Goal: Task Accomplishment & Management: Manage account settings

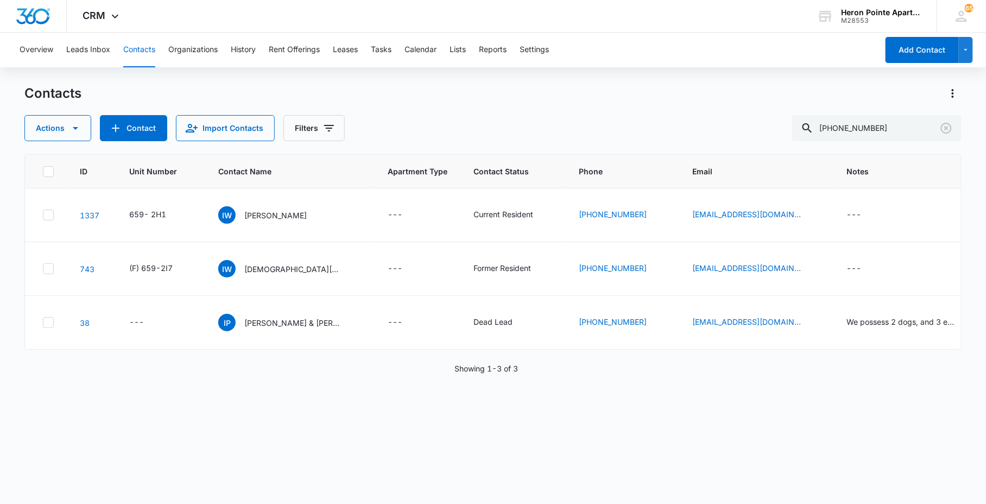
click at [686, 137] on div "Actions Contact Import Contacts Filters [PHONE_NUMBER]" at bounding box center [492, 128] width 936 height 26
type input "Star [PERSON_NAME]"
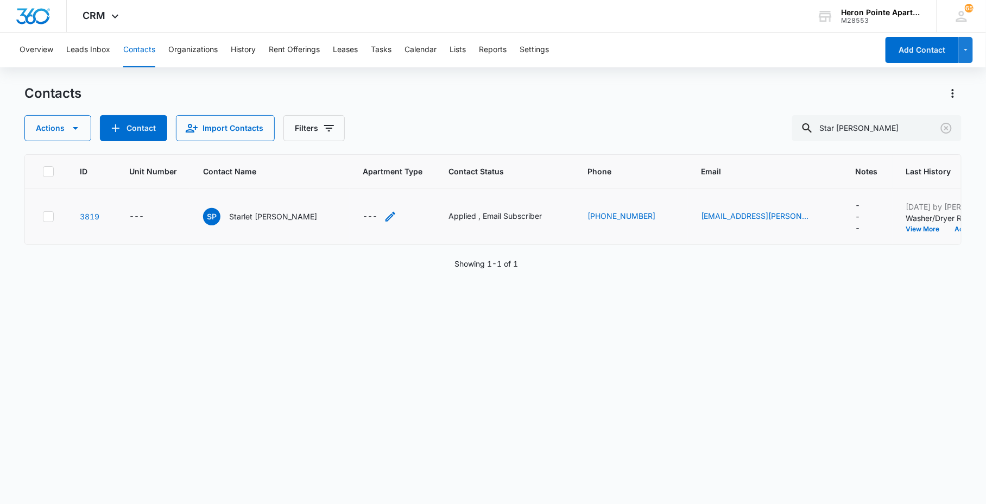
click at [385, 214] on icon "Apartment Type - - Select to Edit Field" at bounding box center [390, 217] width 10 height 10
click at [363, 151] on div at bounding box center [356, 142] width 113 height 35
click at [363, 138] on div at bounding box center [356, 138] width 113 height 26
click at [402, 186] on button "Save" at bounding box center [410, 180] width 32 height 21
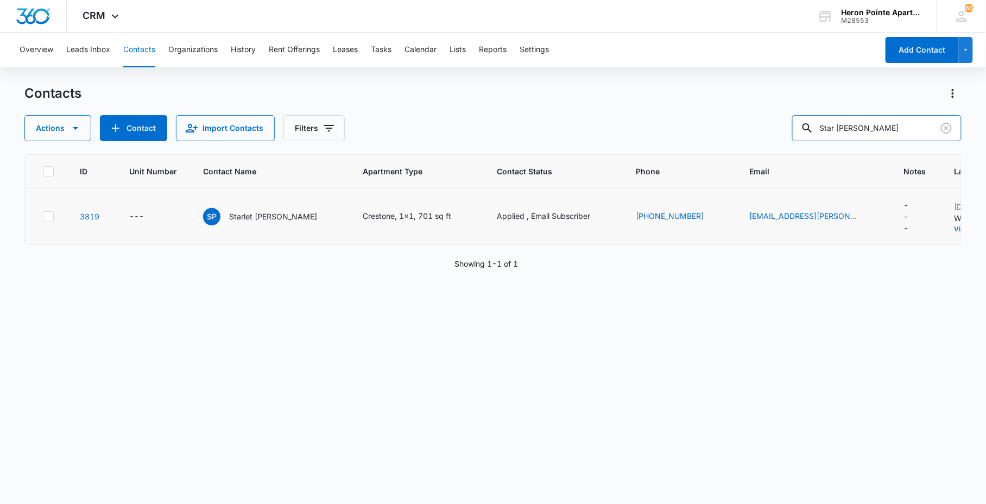
drag, startPoint x: 903, startPoint y: 121, endPoint x: 660, endPoint y: 148, distance: 244.1
click at [687, 143] on div "Contacts Actions Contact Import Contacts Filters Star [PERSON_NAME] ID Unit Num…" at bounding box center [492, 294] width 936 height 418
type input "cailey mor"
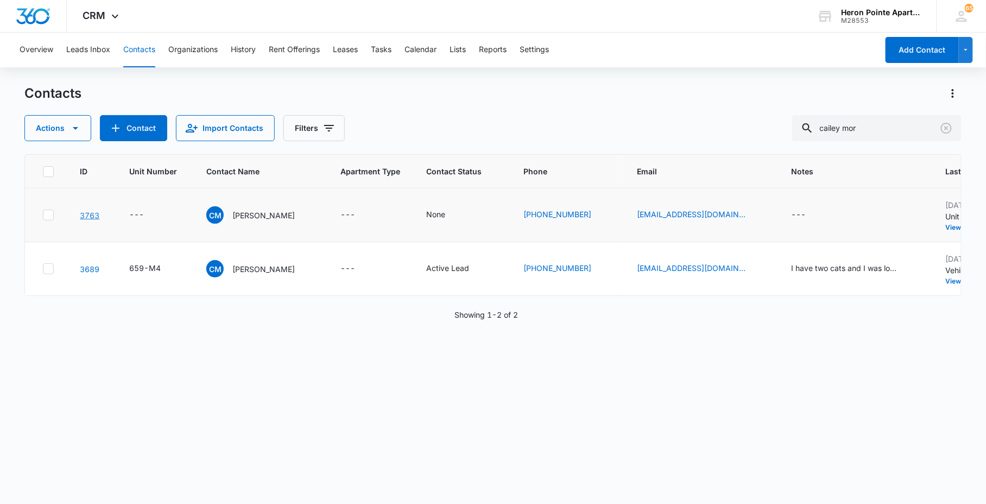
click at [93, 214] on link "3763" at bounding box center [90, 215] width 20 height 9
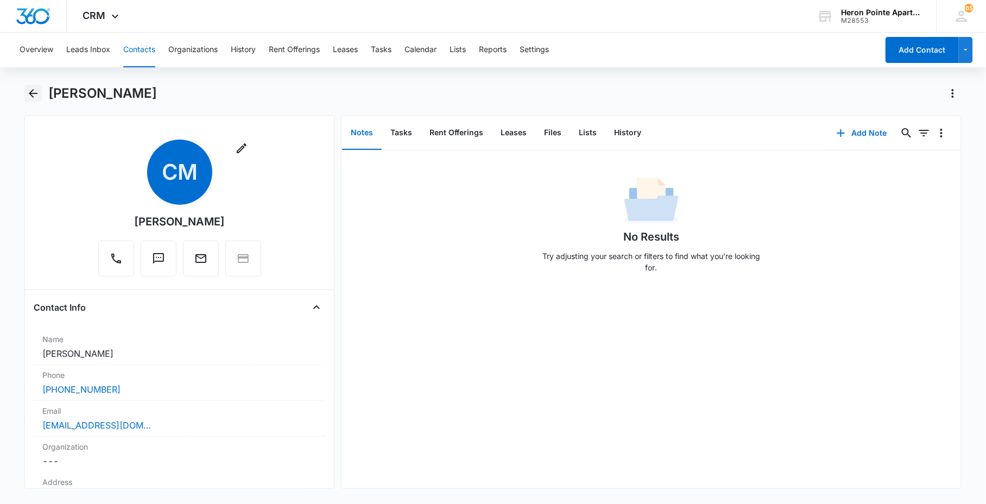
click at [34, 96] on icon "Back" at bounding box center [33, 93] width 13 height 13
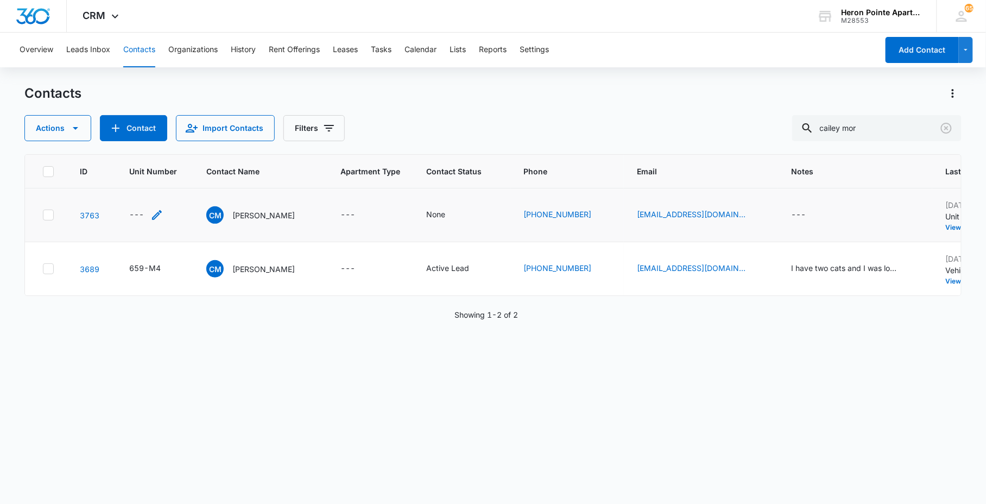
click at [147, 213] on div "---" at bounding box center [146, 214] width 34 height 13
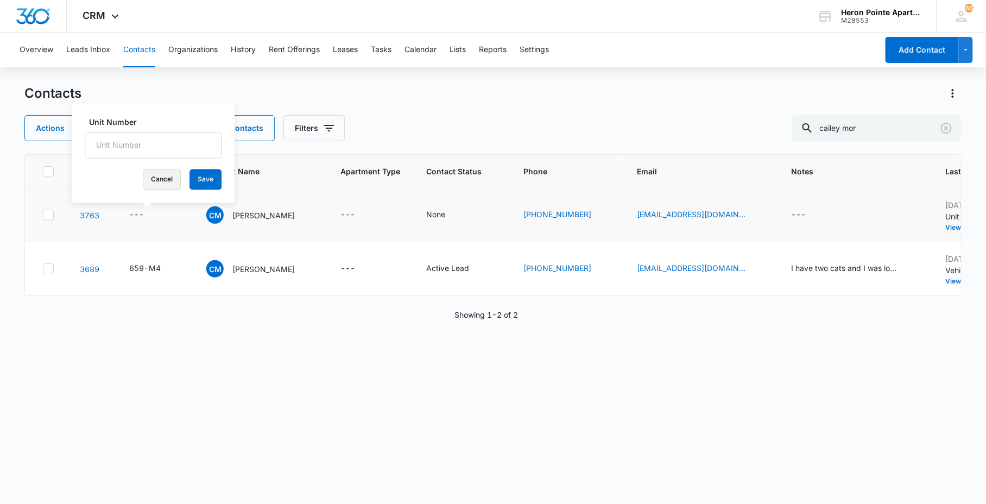
click at [154, 176] on button "Cancel" at bounding box center [162, 179] width 38 height 21
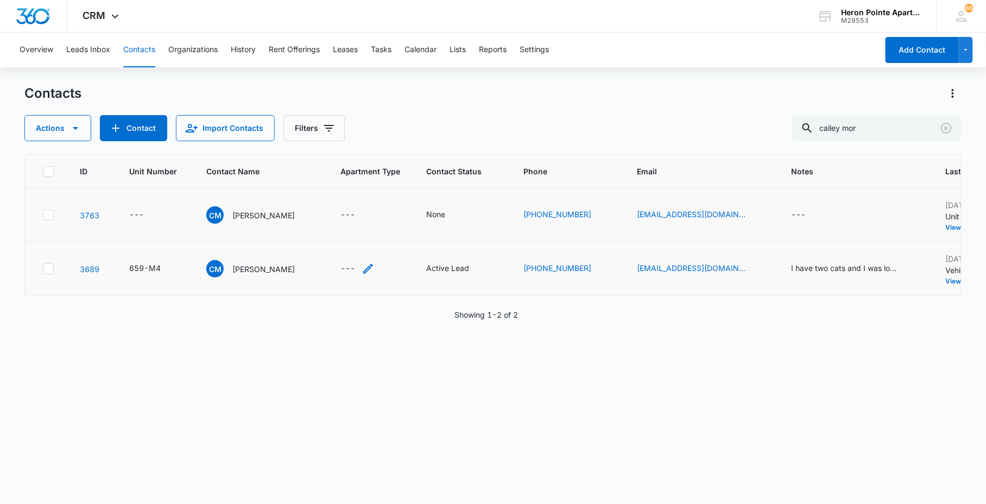
click at [340, 267] on div "---" at bounding box center [347, 268] width 15 height 13
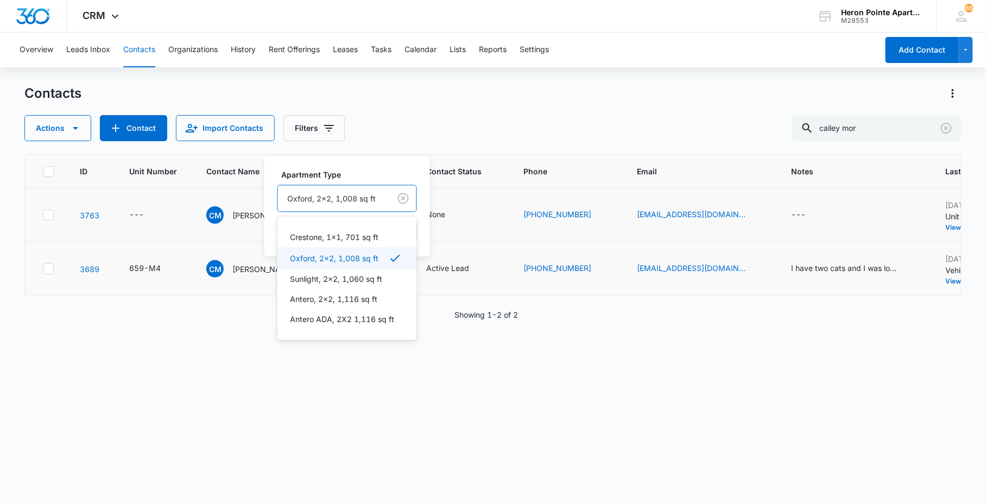
click at [341, 194] on div at bounding box center [332, 199] width 88 height 14
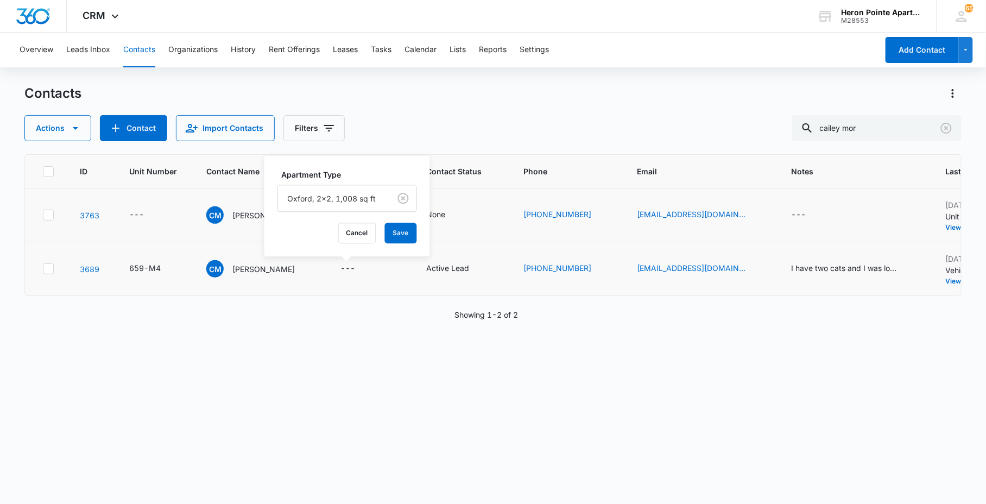
click at [271, 242] on div "Apartment Type [GEOGRAPHIC_DATA], 2x2, 1,008 sq ft Cancel Save" at bounding box center [347, 206] width 166 height 100
click at [402, 241] on button "Save" at bounding box center [401, 233] width 32 height 21
click at [442, 270] on div "Active Lead" at bounding box center [447, 267] width 43 height 11
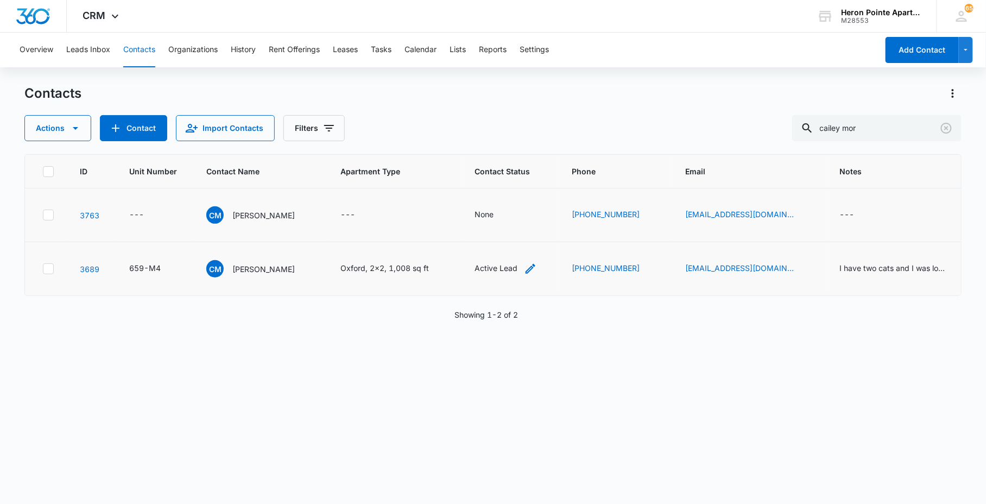
click at [502, 272] on div "Active Lead" at bounding box center [495, 267] width 43 height 11
click at [501, 201] on div "Active Lead" at bounding box center [476, 198] width 56 height 13
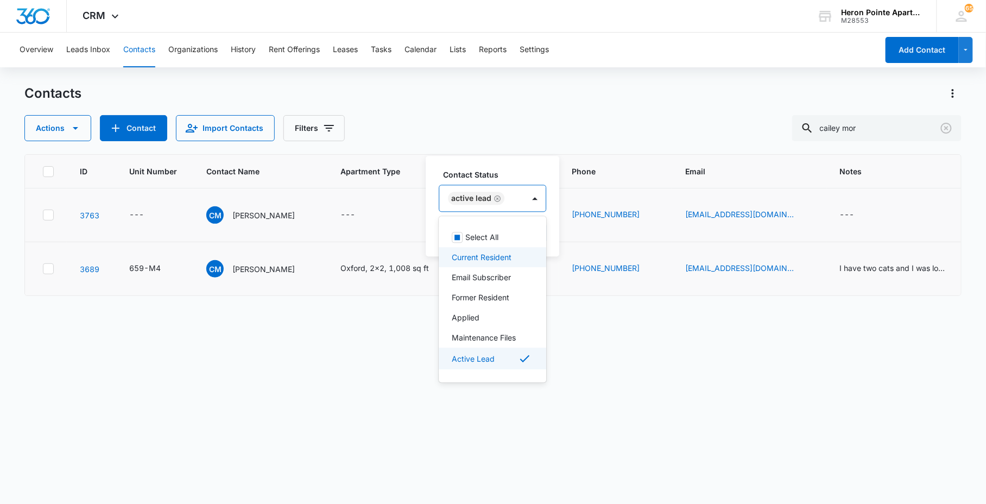
click at [501, 257] on p "Current Resident" at bounding box center [482, 256] width 60 height 11
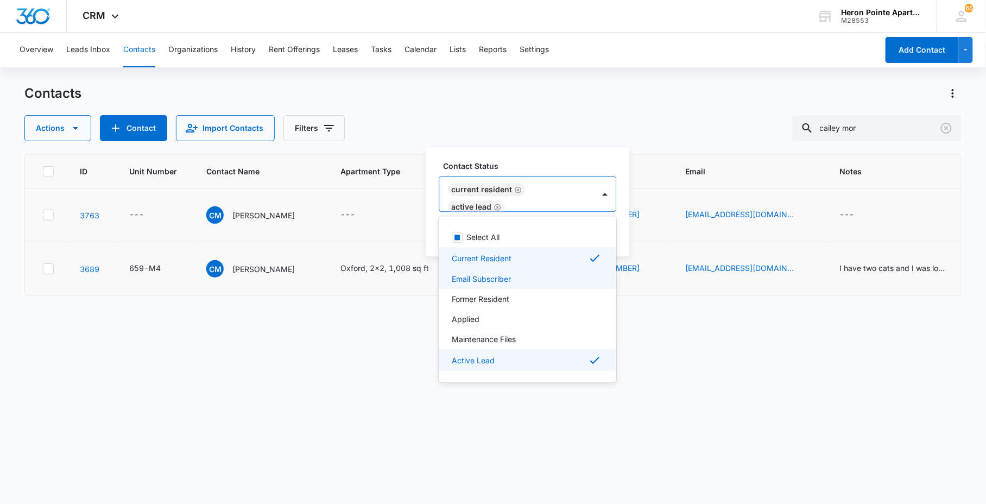
click at [503, 284] on p "Email Subscriber" at bounding box center [481, 278] width 59 height 11
click at [497, 197] on icon "Remove Active Lead" at bounding box center [497, 199] width 8 height 8
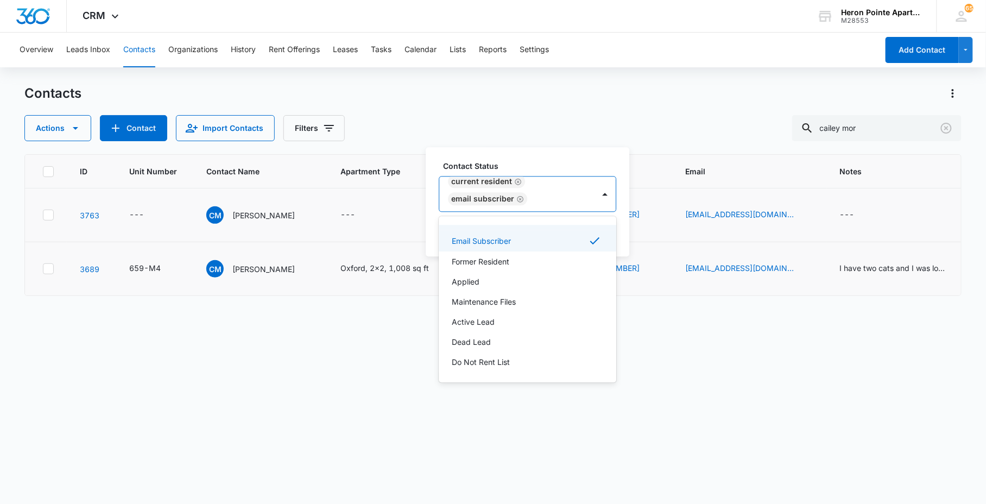
drag, startPoint x: 562, startPoint y: 157, endPoint x: 560, endPoint y: 183, distance: 26.1
click at [562, 156] on div "Contact Status option Active Lead , deselected. 9 results available. Use Up and…" at bounding box center [528, 201] width 204 height 109
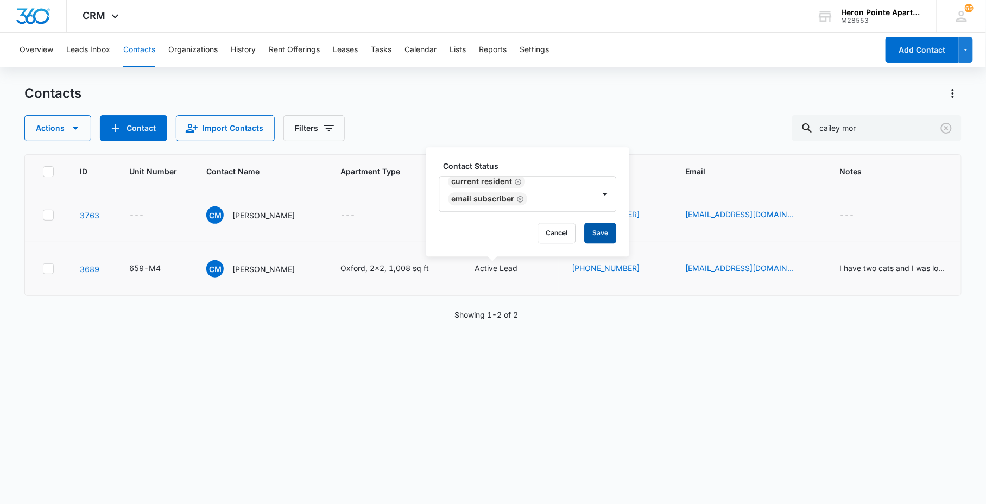
click at [601, 230] on button "Save" at bounding box center [600, 233] width 32 height 21
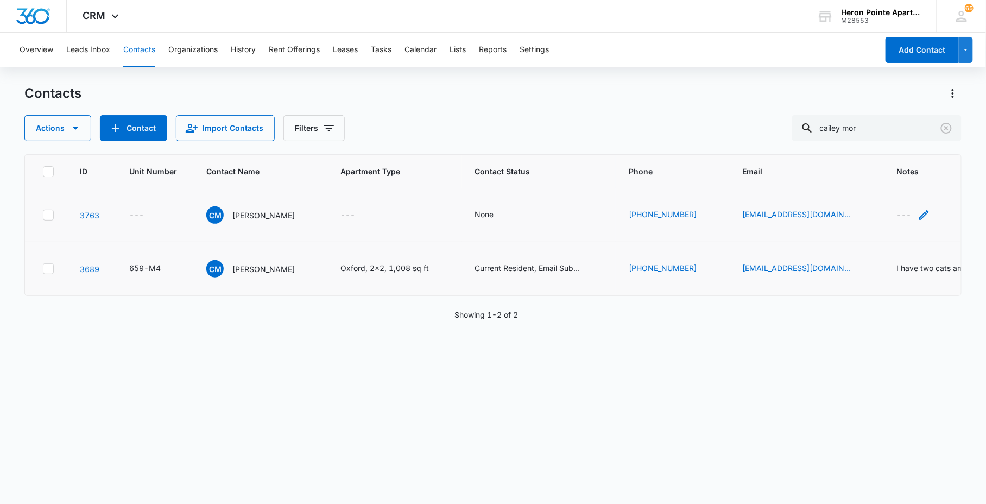
click at [896, 213] on div "---" at bounding box center [903, 214] width 15 height 13
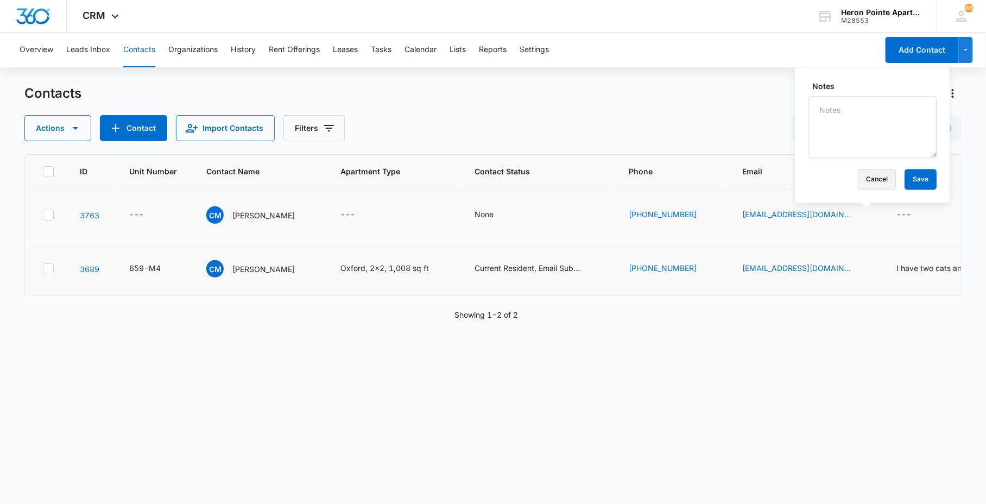
click at [862, 182] on button "Cancel" at bounding box center [877, 179] width 38 height 21
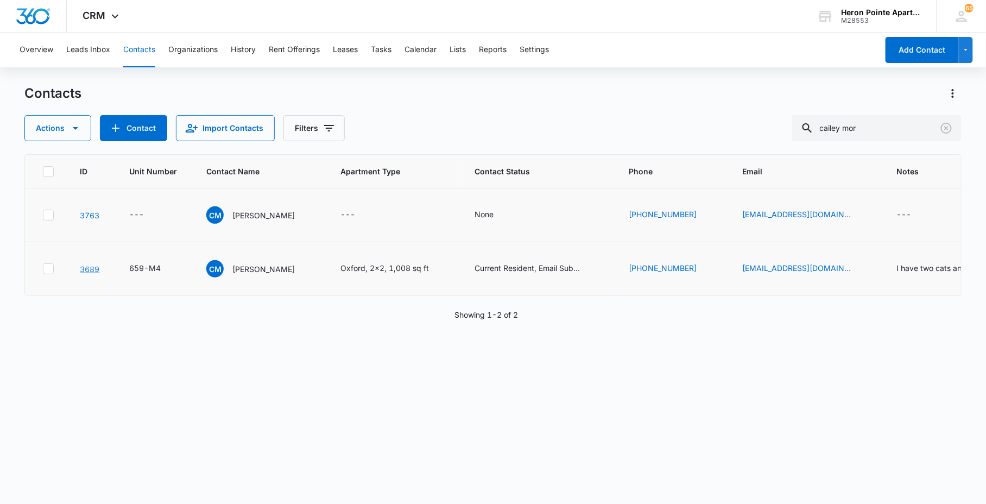
click at [96, 269] on link "3689" at bounding box center [90, 268] width 20 height 9
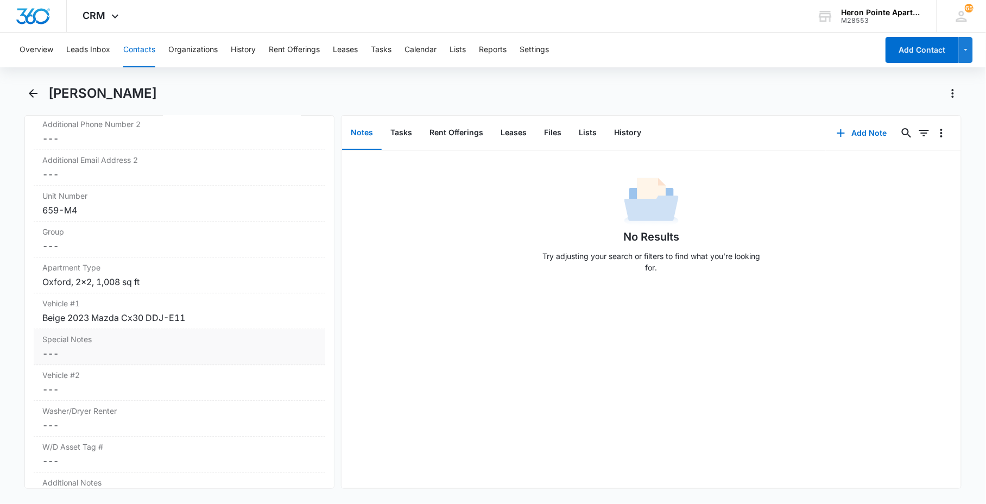
scroll to position [1086, 0]
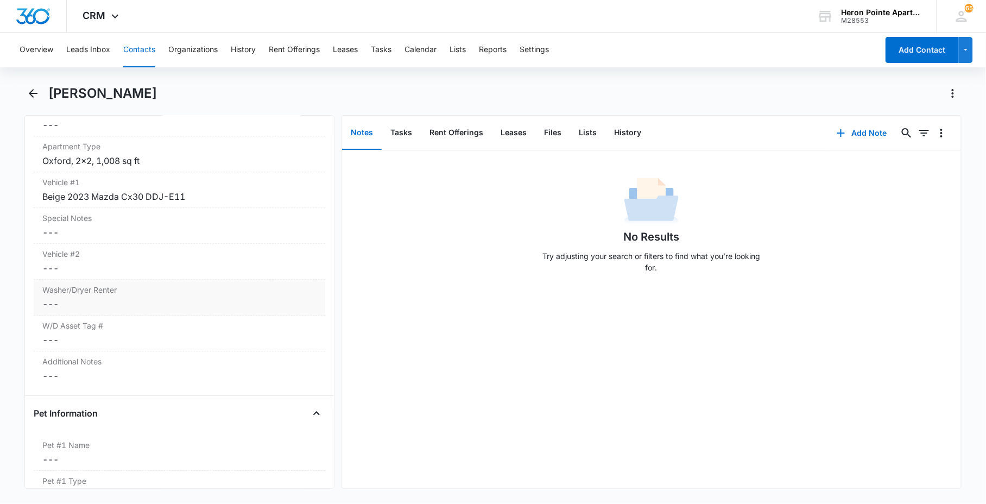
click at [134, 300] on dd "Cancel Save Changes ---" at bounding box center [179, 303] width 274 height 13
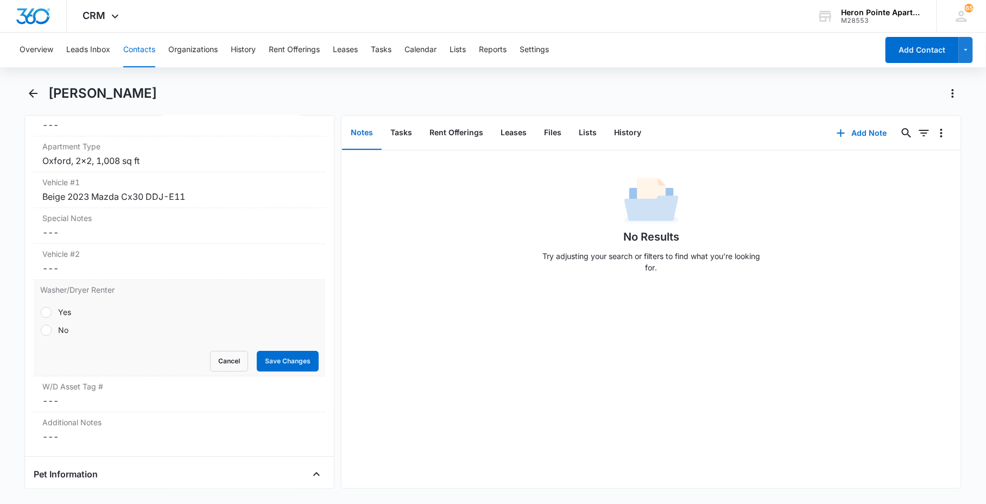
click at [101, 318] on label "Yes" at bounding box center [179, 311] width 278 height 11
click at [41, 312] on input "Yes" at bounding box center [40, 312] width 1 height 1
radio input "true"
click at [306, 362] on button "Save Changes" at bounding box center [288, 361] width 62 height 21
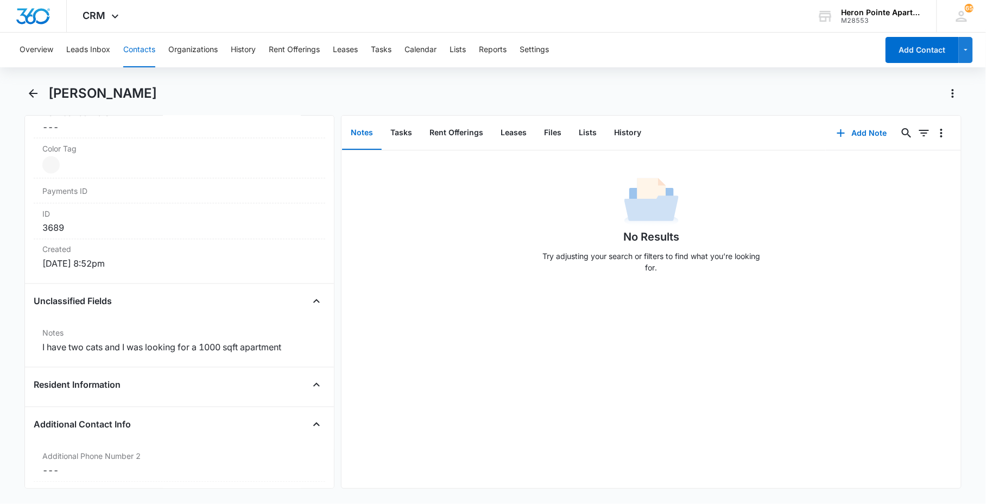
scroll to position [724, 0]
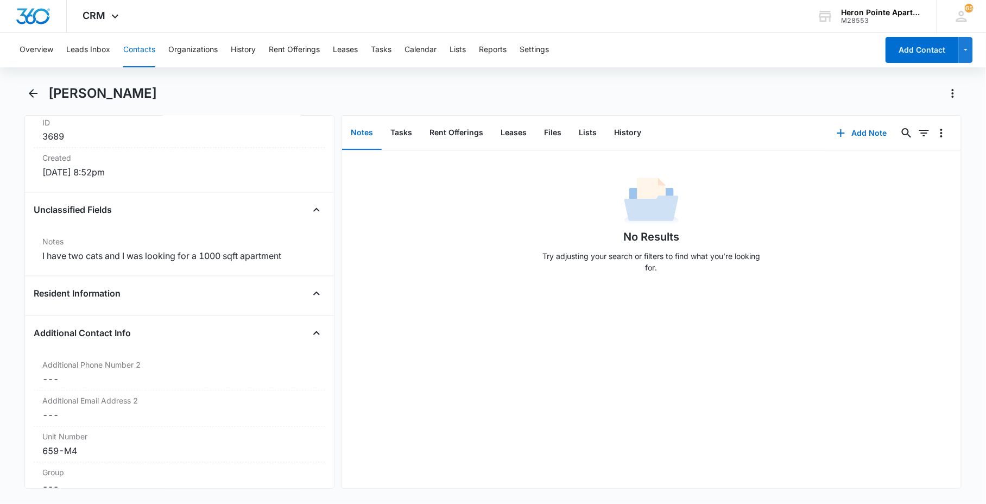
click at [138, 53] on button "Contacts" at bounding box center [139, 50] width 32 height 35
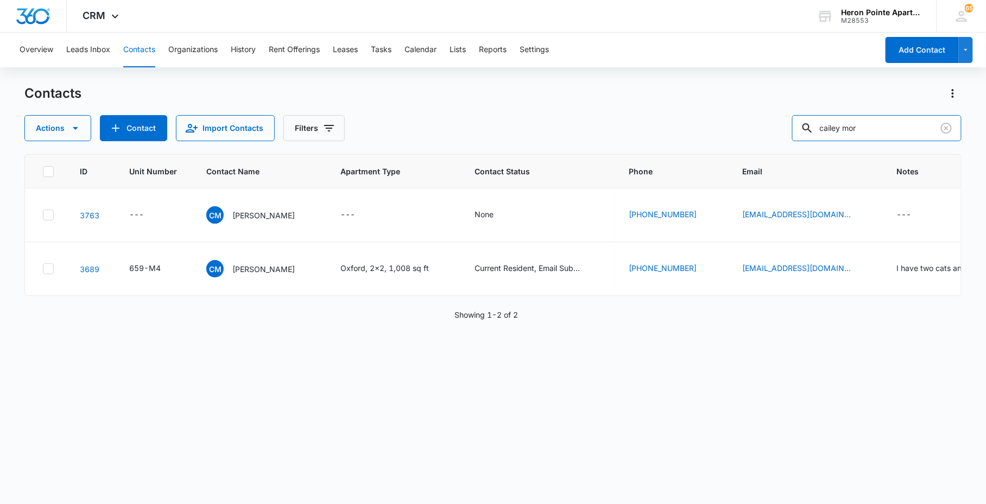
click at [667, 129] on div "Actions Contact Import Contacts Filters cailey mor" at bounding box center [492, 128] width 936 height 26
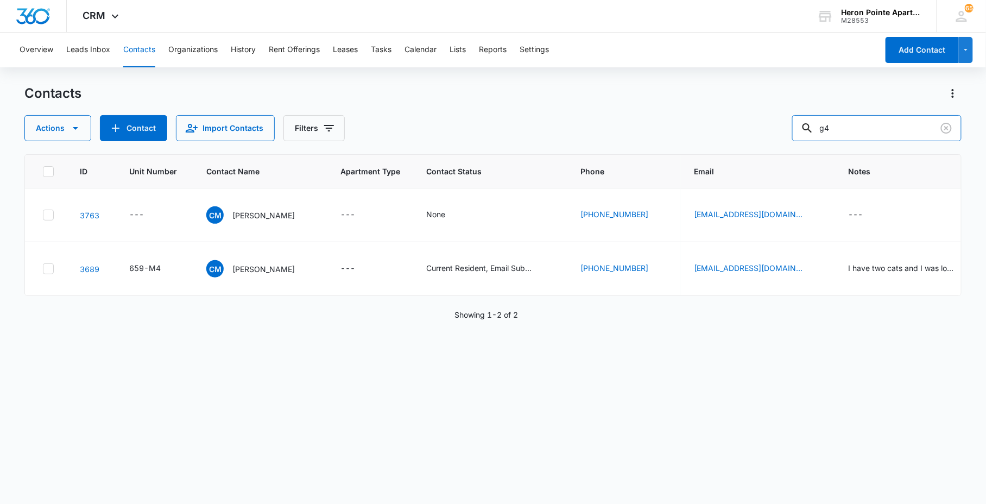
type input "g4"
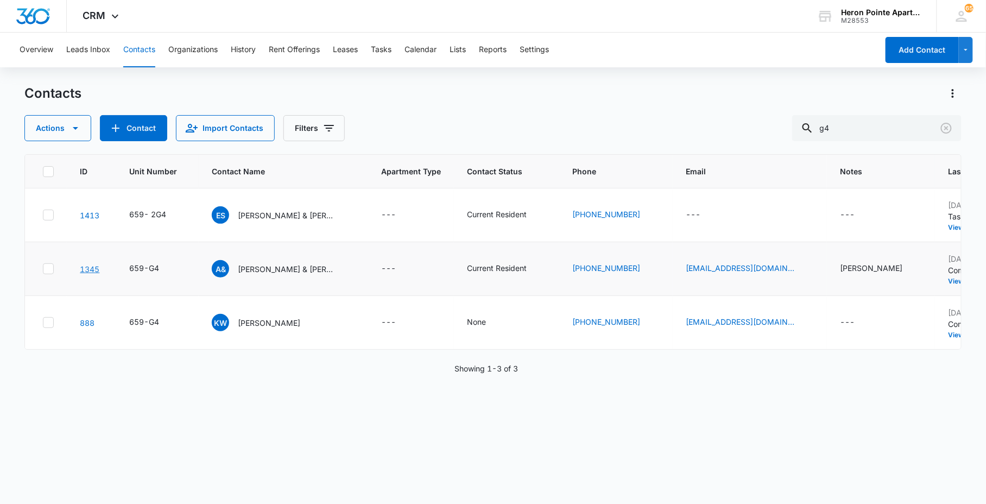
click at [92, 266] on link "1345" at bounding box center [90, 268] width 20 height 9
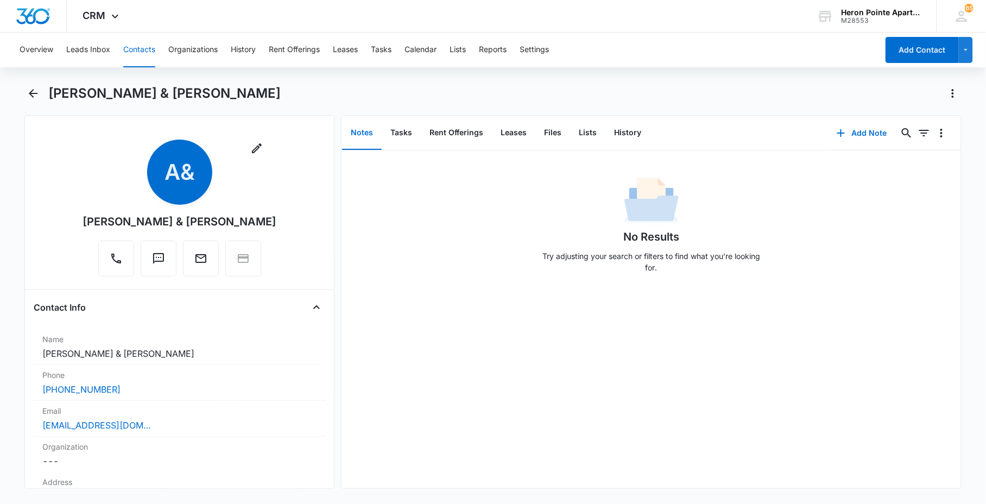
click at [158, 51] on div "Overview Leads Inbox Contacts Organizations History Rent Offerings Leases Tasks…" at bounding box center [445, 50] width 865 height 35
click at [142, 50] on button "Contacts" at bounding box center [139, 50] width 32 height 35
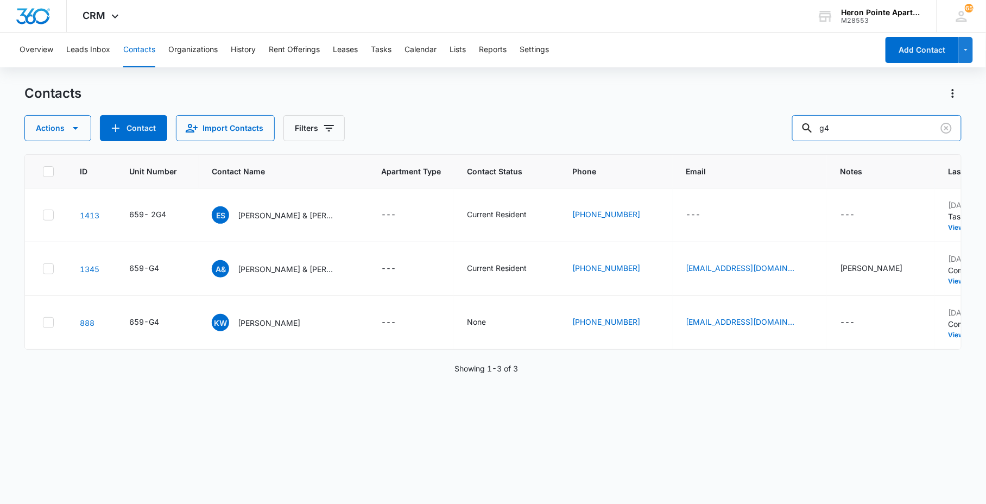
drag, startPoint x: 888, startPoint y: 127, endPoint x: 599, endPoint y: 85, distance: 291.8
click at [747, 126] on div "Actions Contact Import Contacts Filters g4" at bounding box center [492, 128] width 936 height 26
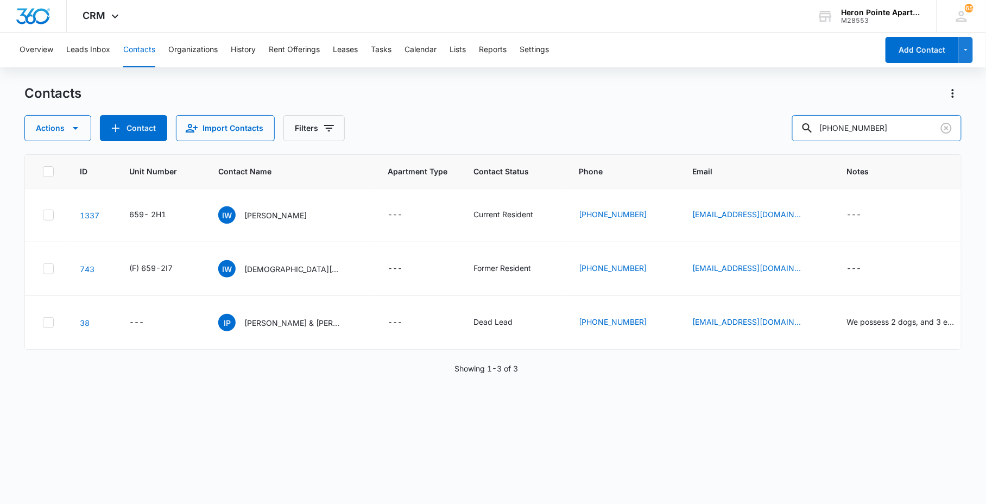
drag, startPoint x: 903, startPoint y: 118, endPoint x: 709, endPoint y: 139, distance: 194.9
click at [756, 133] on div "Actions Contact Import Contacts Filters [PHONE_NUMBER]" at bounding box center [492, 128] width 936 height 26
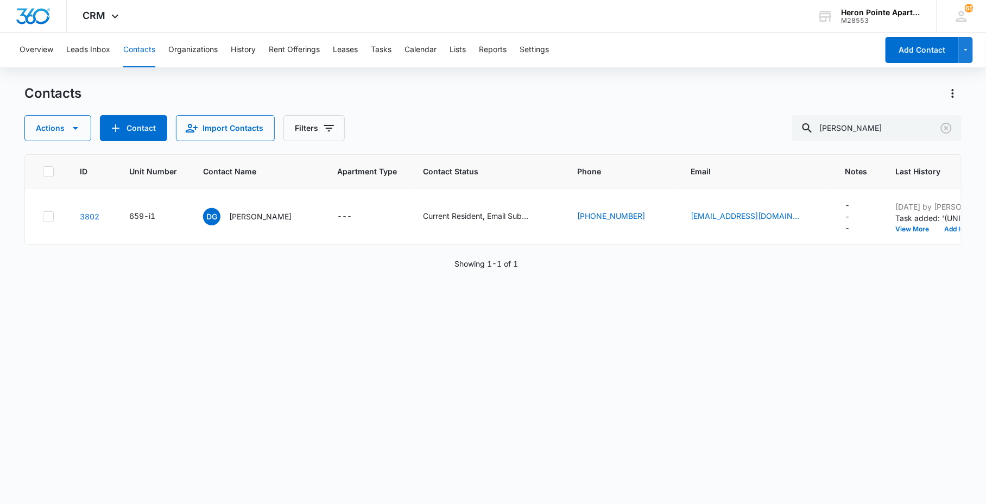
click at [877, 399] on div "ID Unit Number Contact Name Apartment Type Contact Status Phone Email Notes Las…" at bounding box center [492, 321] width 936 height 335
drag, startPoint x: 861, startPoint y: 134, endPoint x: 644, endPoint y: 139, distance: 217.2
click at [644, 139] on div "Actions Contact Import Contacts Filters [PERSON_NAME]" at bounding box center [492, 128] width 936 height 26
type input "K8"
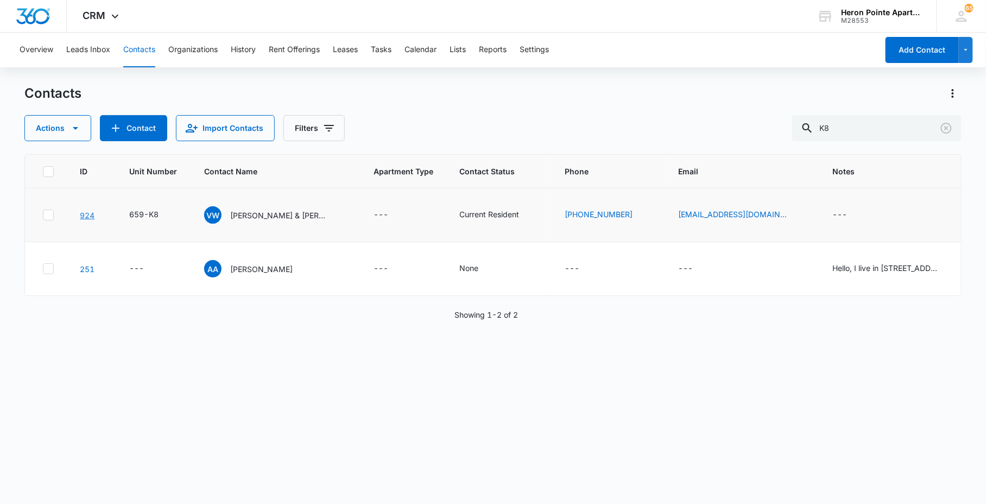
click at [83, 214] on link "924" at bounding box center [87, 215] width 15 height 9
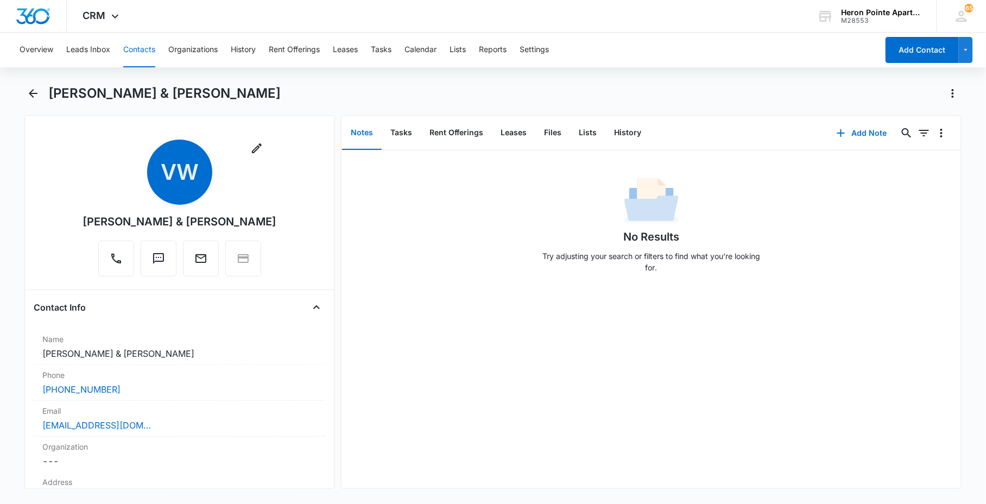
click at [110, 51] on div "Overview Leads Inbox Contacts Organizations History Rent Offerings Leases Tasks…" at bounding box center [445, 50] width 865 height 35
click at [136, 51] on button "Contacts" at bounding box center [139, 50] width 32 height 35
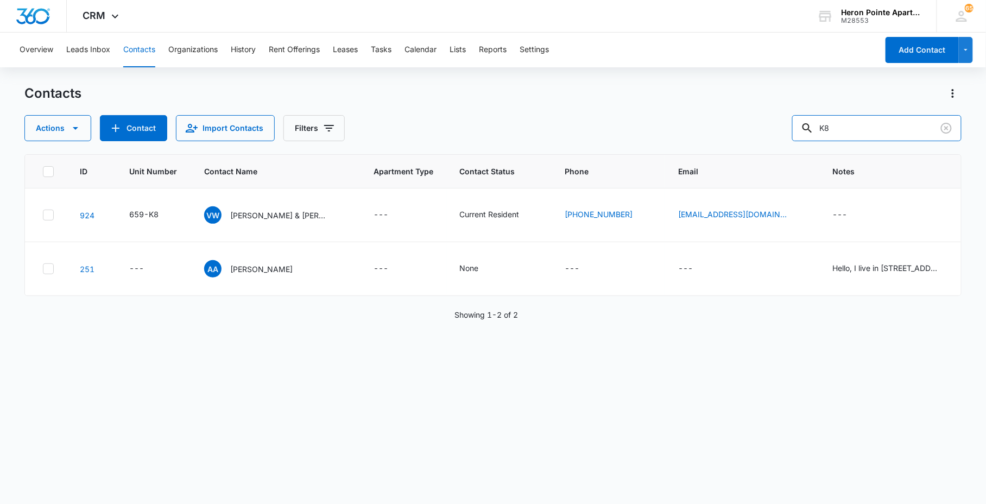
drag, startPoint x: 692, startPoint y: 90, endPoint x: 652, endPoint y: 83, distance: 40.9
click at [656, 85] on div "Contacts Actions Contact Import Contacts Filters K8" at bounding box center [492, 113] width 936 height 56
type input "[PERSON_NAME]"
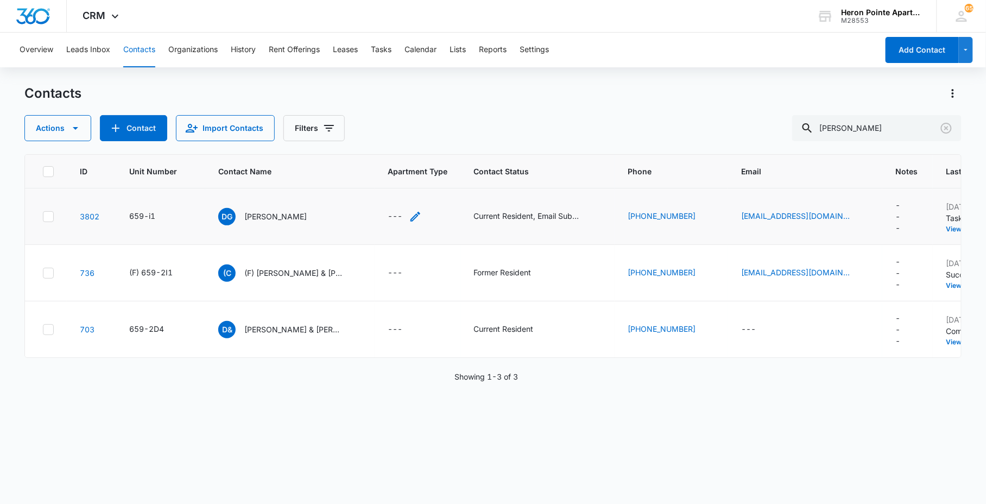
click at [414, 216] on icon "Apartment Type - - Select to Edit Field" at bounding box center [415, 216] width 13 height 13
click at [446, 183] on button "Save" at bounding box center [459, 180] width 32 height 21
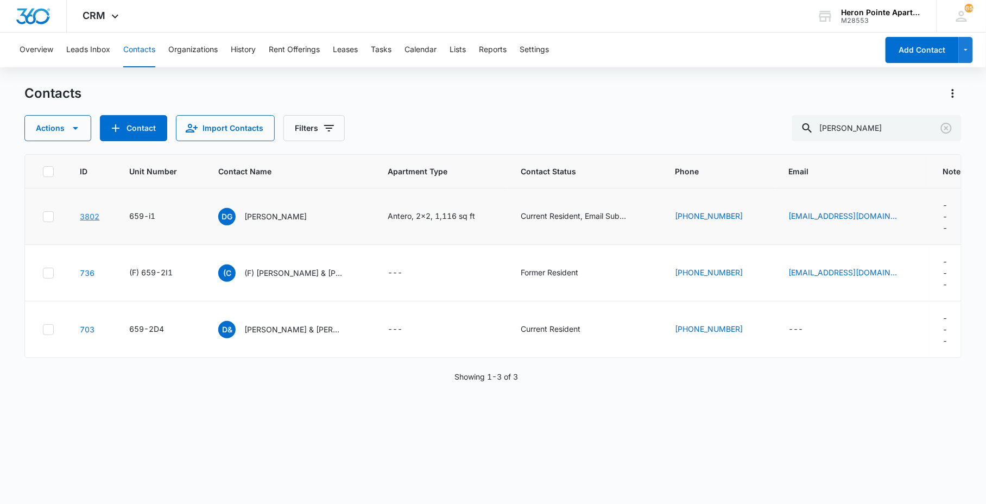
click at [95, 219] on link "3802" at bounding box center [90, 216] width 20 height 9
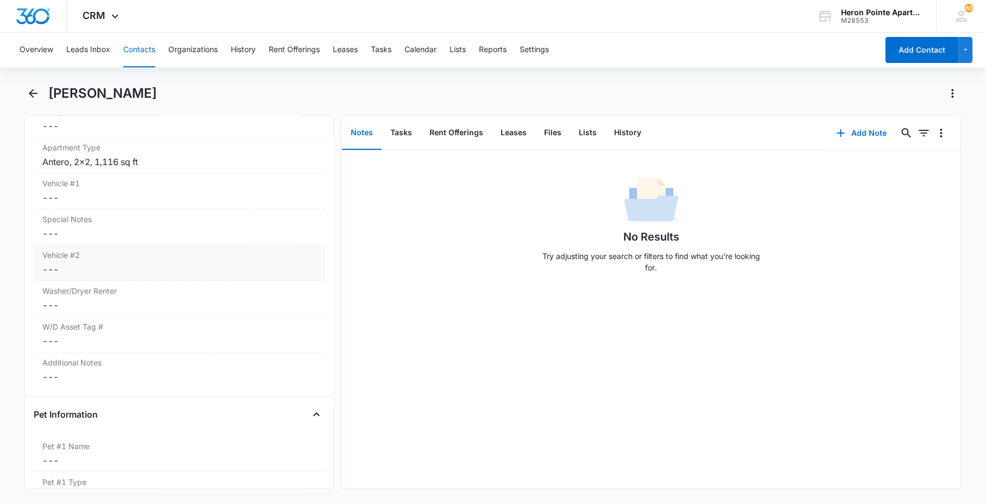
scroll to position [1086, 0]
click at [117, 299] on dd "Cancel Save Changes ---" at bounding box center [179, 303] width 274 height 13
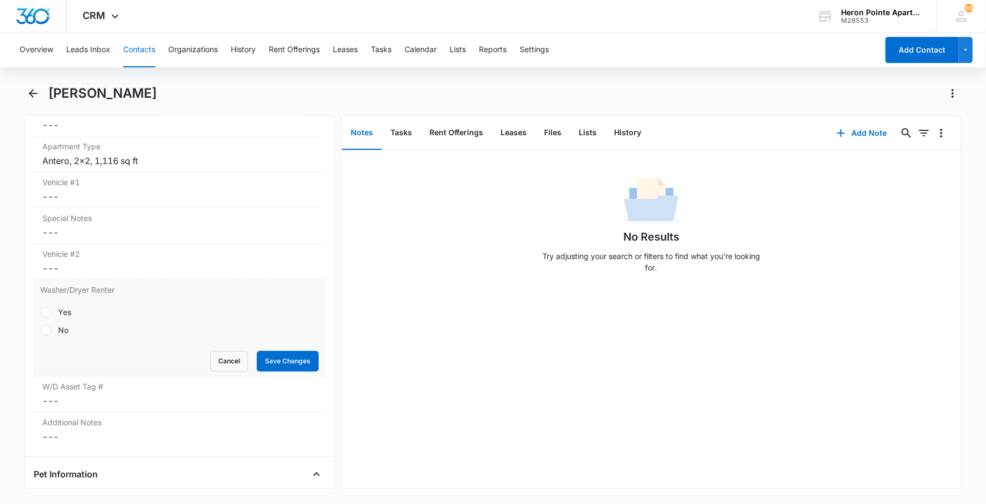
click at [83, 329] on label "No" at bounding box center [179, 329] width 278 height 11
click at [41, 329] on input "No" at bounding box center [40, 329] width 1 height 1
radio input "true"
click at [281, 353] on button "Save Changes" at bounding box center [288, 361] width 62 height 21
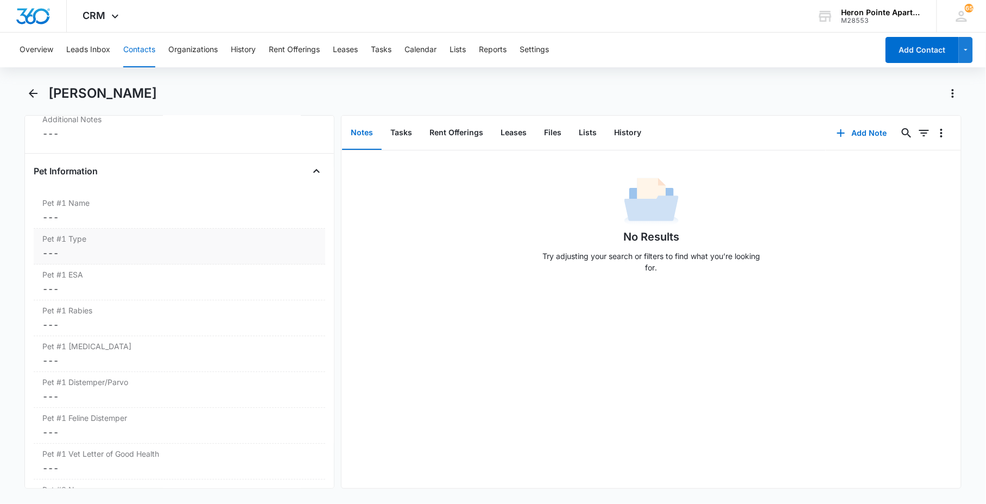
scroll to position [1306, 0]
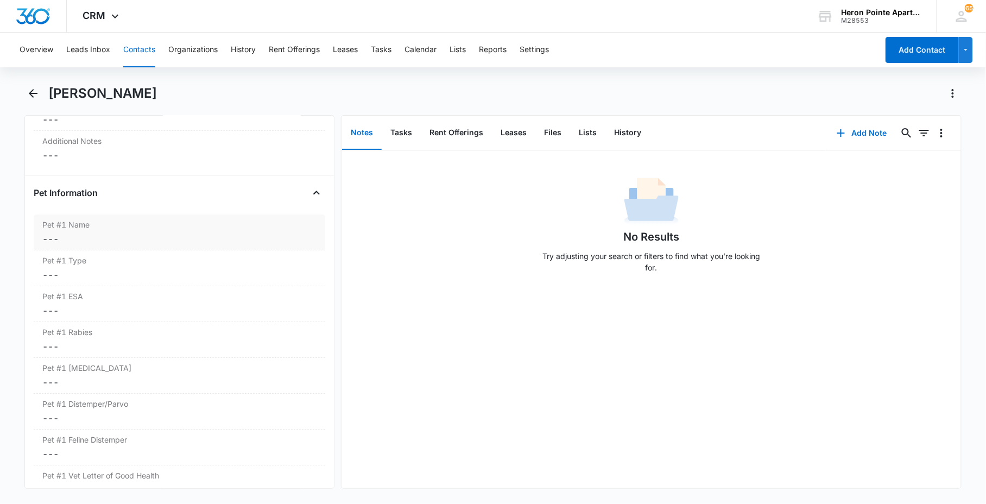
click at [122, 237] on dd "Cancel Save Changes ---" at bounding box center [179, 238] width 274 height 13
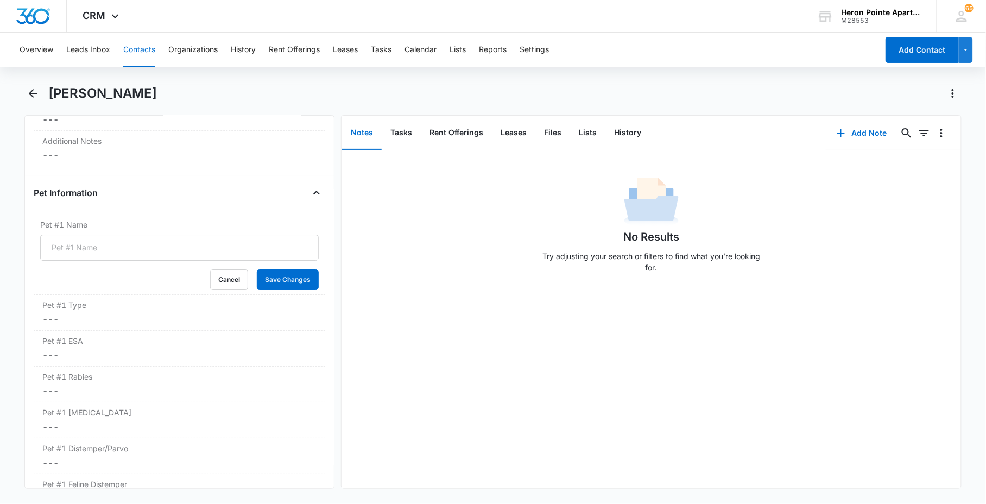
click at [142, 61] on button "Contacts" at bounding box center [139, 50] width 32 height 35
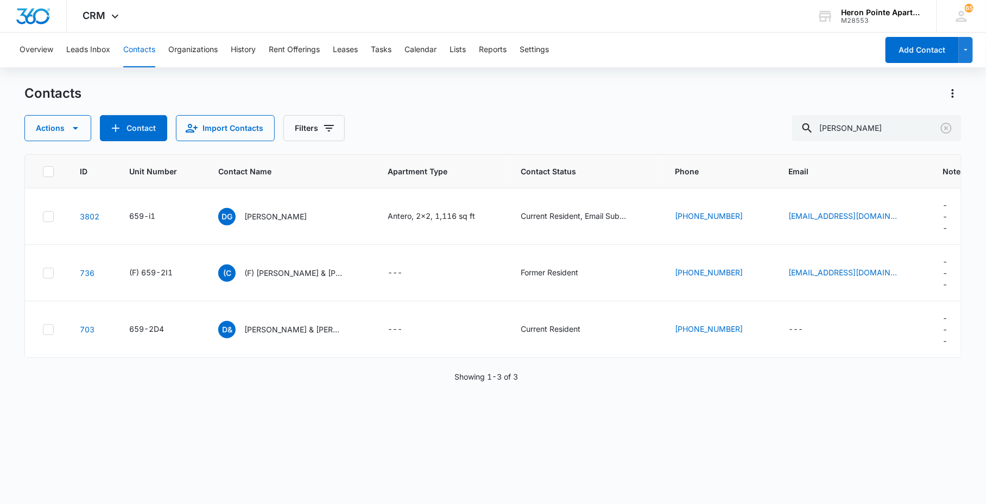
drag, startPoint x: 823, startPoint y: 125, endPoint x: 643, endPoint y: 39, distance: 200.1
click at [806, 125] on div "[PERSON_NAME]" at bounding box center [876, 128] width 169 height 26
click at [849, 132] on input "[PERSON_NAME]" at bounding box center [876, 128] width 169 height 26
click at [849, 130] on input "[PERSON_NAME]" at bounding box center [876, 128] width 169 height 26
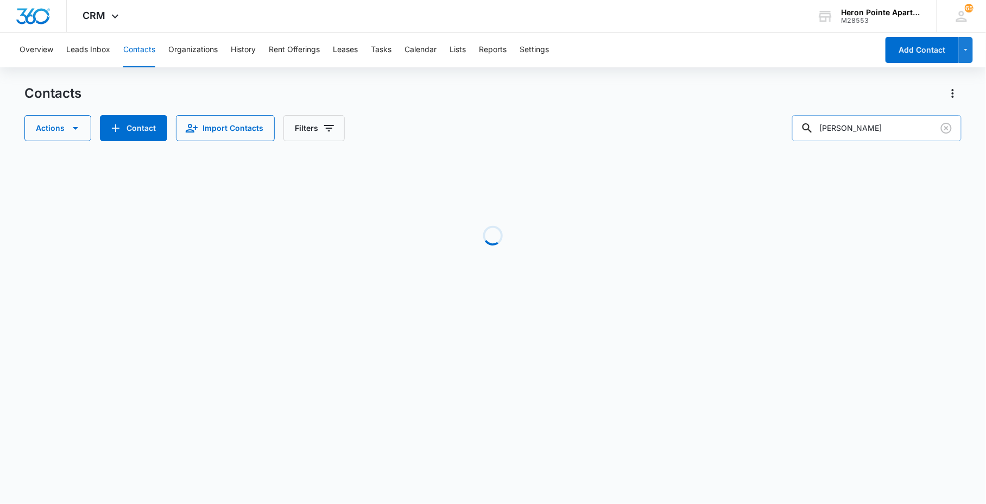
type input "[PERSON_NAME]"
